Goal: Information Seeking & Learning: Learn about a topic

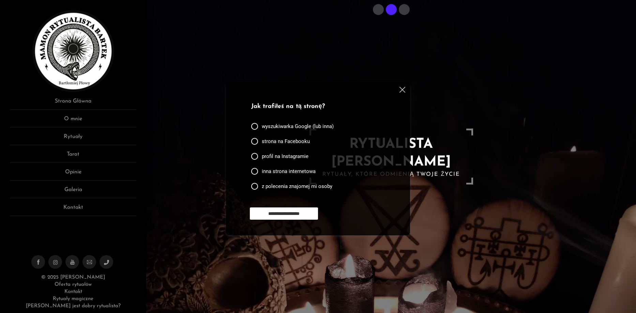
drag, startPoint x: 401, startPoint y: 91, endPoint x: 350, endPoint y: 117, distance: 57.3
click at [401, 90] on img at bounding box center [403, 90] width 6 height 6
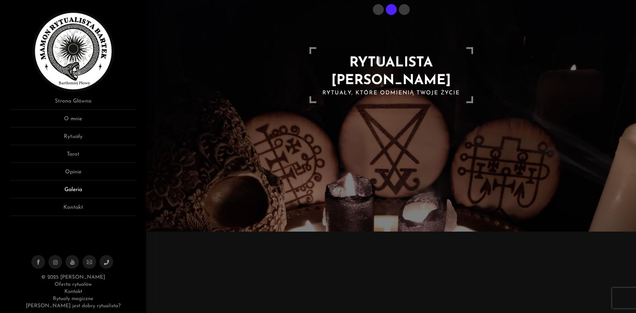
scroll to position [205, 0]
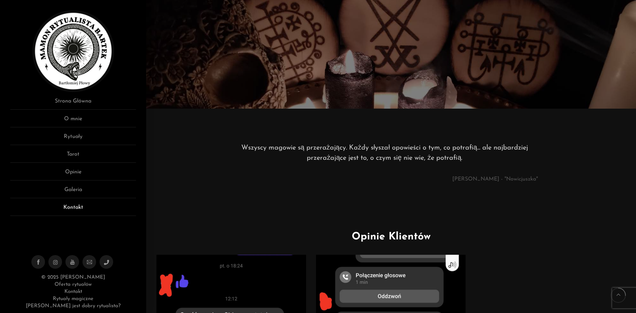
click at [72, 209] on link "Kontakt" at bounding box center [73, 210] width 126 height 13
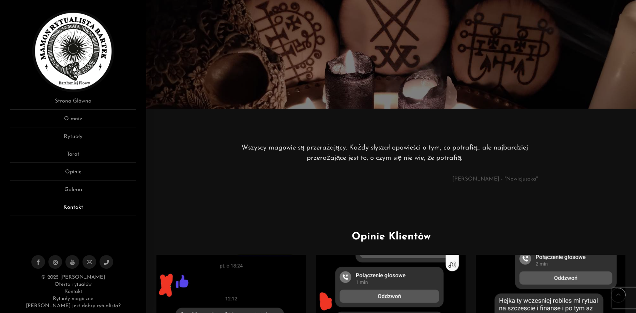
click at [68, 207] on link "Kontakt" at bounding box center [73, 210] width 126 height 13
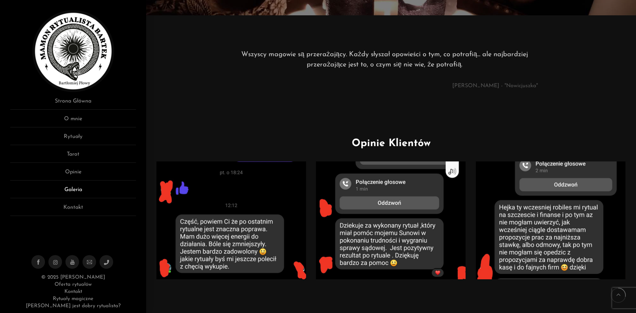
scroll to position [443, 0]
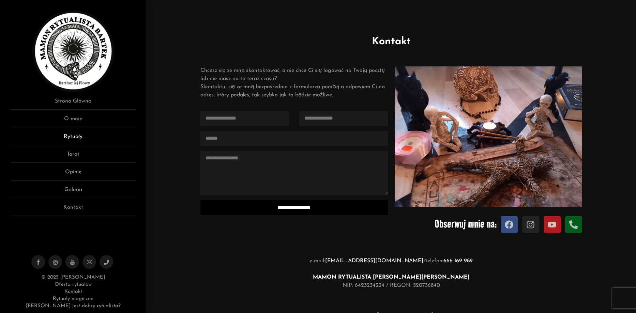
click at [79, 137] on link "Rytuały" at bounding box center [73, 139] width 126 height 13
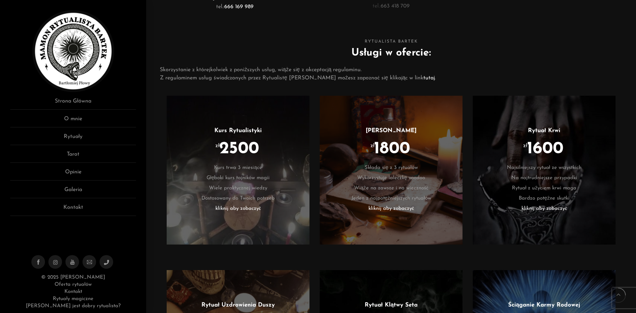
scroll to position [443, 0]
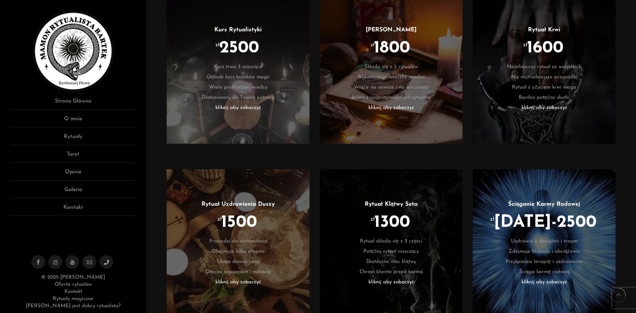
click at [537, 102] on li "Bardzo potężne skutki" at bounding box center [544, 98] width 122 height 10
click at [391, 92] on li "Wiąże na zawsze i na wieczność" at bounding box center [391, 88] width 122 height 10
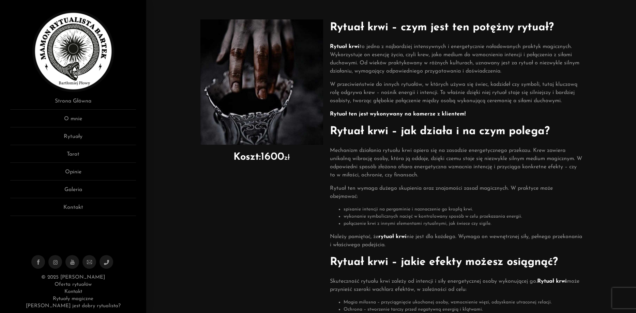
scroll to position [41, 0]
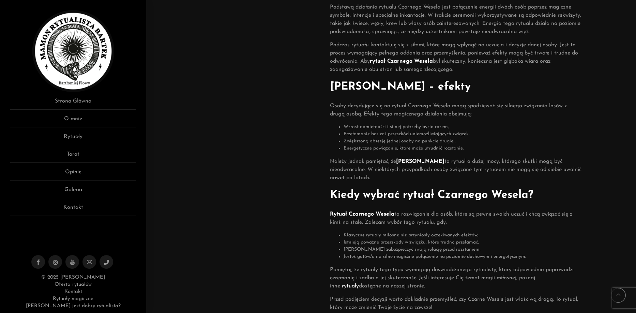
scroll to position [307, 0]
